Goal: Information Seeking & Learning: Learn about a topic

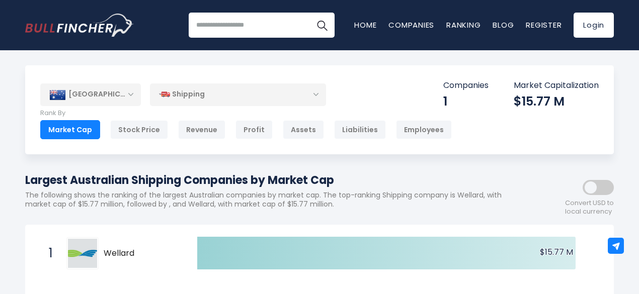
click at [163, 92] on img at bounding box center [164, 94] width 11 height 11
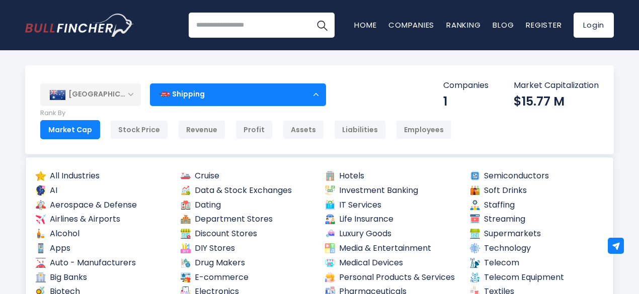
click at [163, 92] on img at bounding box center [164, 94] width 11 height 11
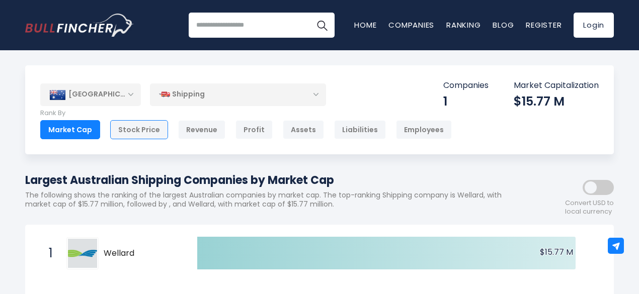
click at [129, 126] on div "Stock Price" at bounding box center [139, 129] width 58 height 19
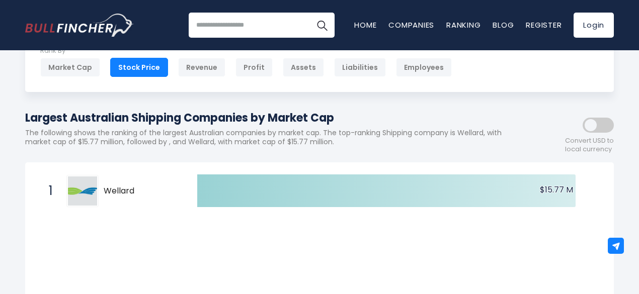
scroll to position [50, 0]
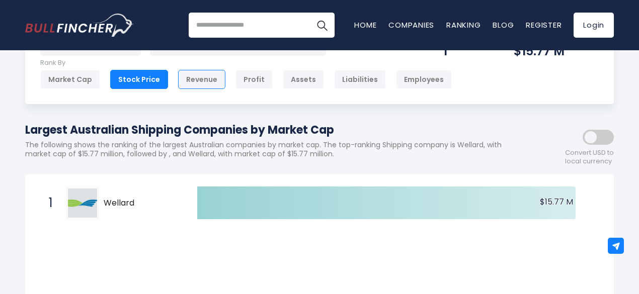
click at [210, 78] on div "Revenue" at bounding box center [201, 79] width 47 height 19
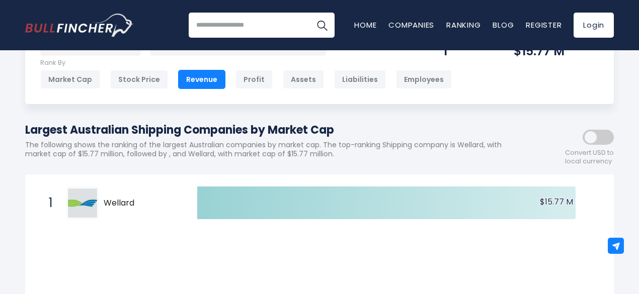
click at [596, 140] on span at bounding box center [598, 137] width 31 height 15
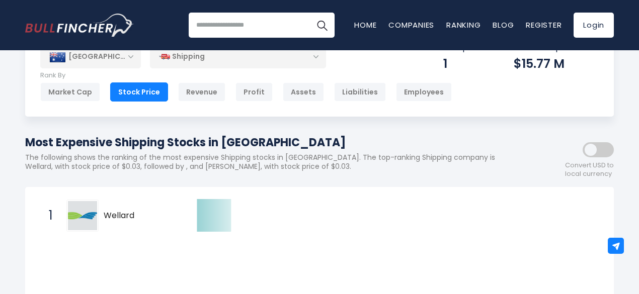
scroll to position [50, 0]
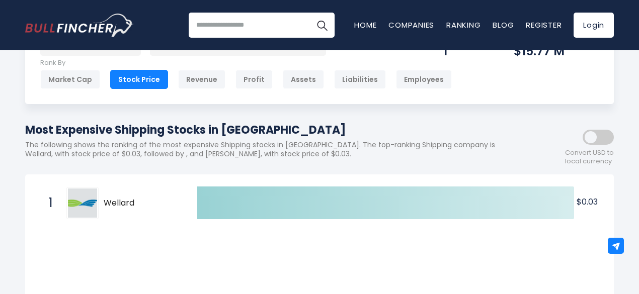
click at [592, 142] on span at bounding box center [598, 137] width 31 height 15
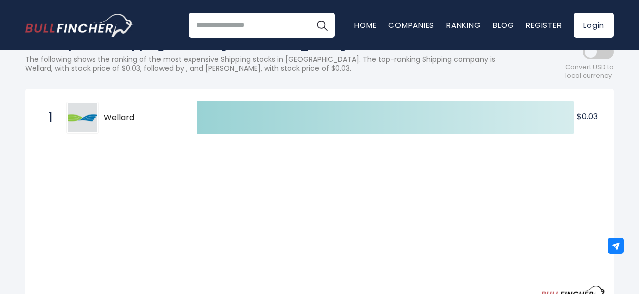
scroll to position [201, 0]
